Goal: Transaction & Acquisition: Obtain resource

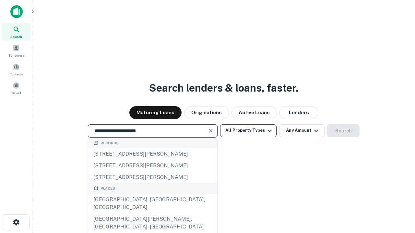
click at [152, 214] on div "[GEOGRAPHIC_DATA], [GEOGRAPHIC_DATA], [GEOGRAPHIC_DATA]" at bounding box center [152, 203] width 129 height 19
click at [248, 131] on button "All Property Types" at bounding box center [248, 131] width 56 height 13
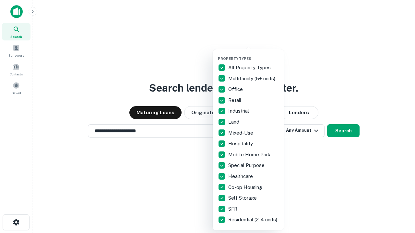
type input "**********"
click at [254, 54] on button "button" at bounding box center [253, 54] width 71 height 0
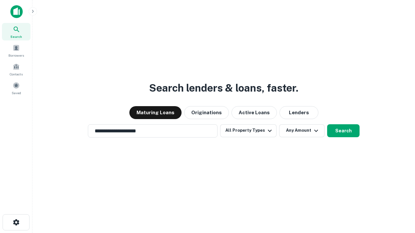
scroll to position [10, 0]
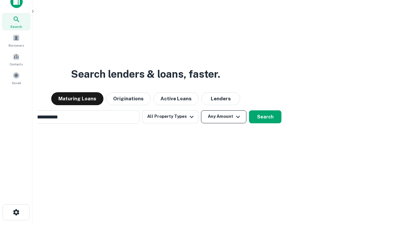
click at [201, 111] on button "Any Amount" at bounding box center [223, 117] width 45 height 13
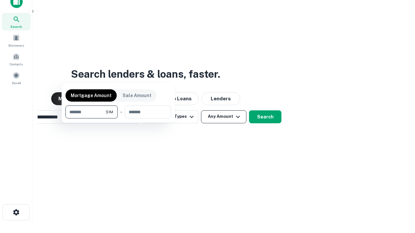
scroll to position [10, 0]
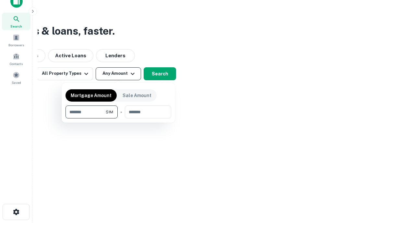
type input "*******"
click at [118, 119] on button "button" at bounding box center [119, 119] width 106 height 0
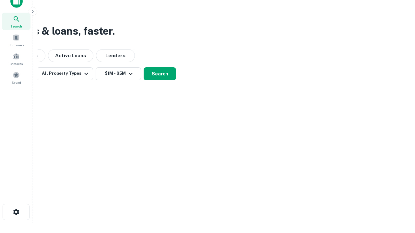
scroll to position [10, 0]
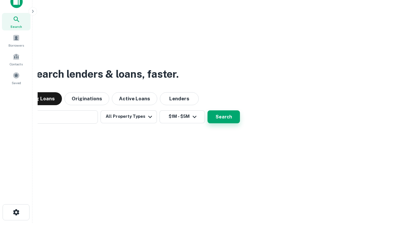
click at [208, 111] on button "Search" at bounding box center [224, 117] width 32 height 13
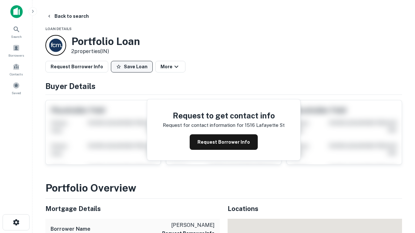
click at [132, 67] on button "Save Loan" at bounding box center [132, 67] width 42 height 12
